Goal: Use online tool/utility

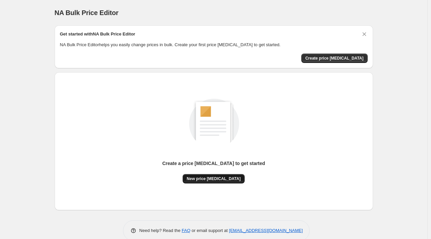
click at [208, 181] on span "New price [MEDICAL_DATA]" at bounding box center [214, 178] width 54 height 5
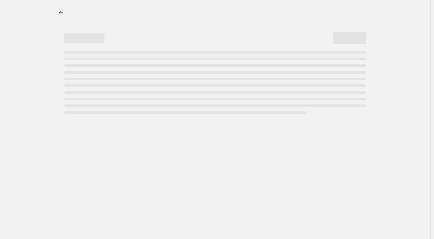
select select "percentage"
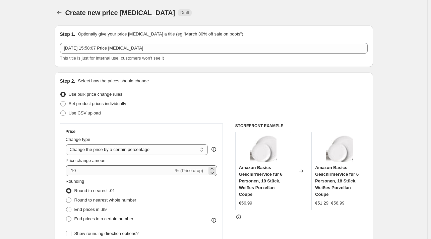
click at [123, 164] on div "Price change amount" at bounding box center [142, 161] width 152 height 7
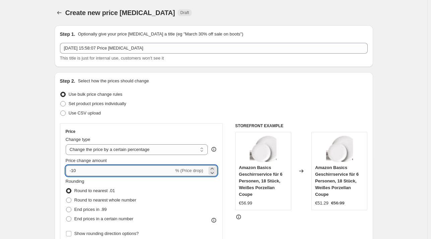
click at [116, 171] on input "-10" at bounding box center [120, 171] width 108 height 11
type input "-1"
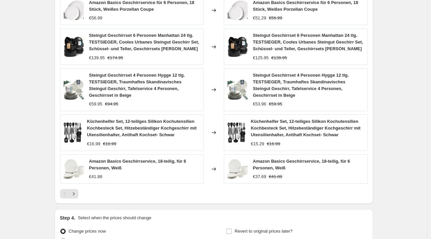
scroll to position [461, 0]
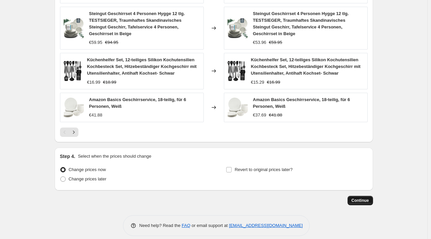
type input "-26"
click at [363, 198] on span "Continue" at bounding box center [360, 200] width 17 height 5
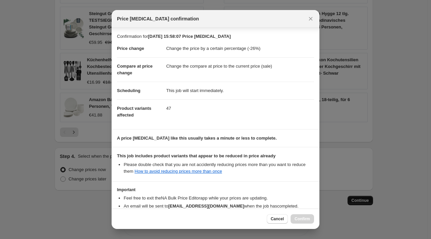
scroll to position [42, 0]
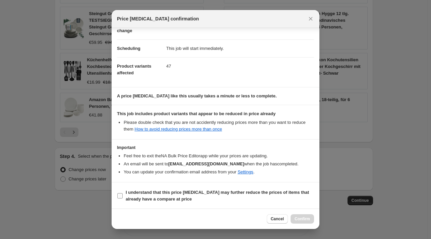
click at [145, 195] on span "I understand that this price [MEDICAL_DATA] may further reduce the prices of it…" at bounding box center [220, 195] width 188 height 13
click at [123, 195] on input "I understand that this price [MEDICAL_DATA] may further reduce the prices of it…" at bounding box center [119, 195] width 5 height 5
checkbox input "true"
click at [294, 224] on button "Confirm" at bounding box center [302, 219] width 23 height 9
